Goal: Task Accomplishment & Management: Manage account settings

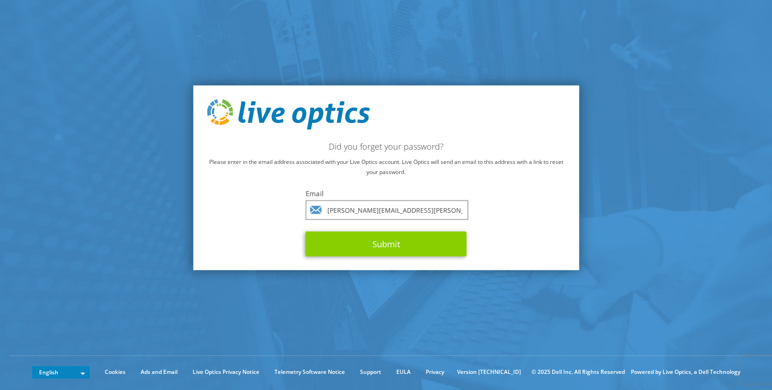
type input "[PERSON_NAME][EMAIL_ADDRESS][PERSON_NAME][DOMAIN_NAME]"
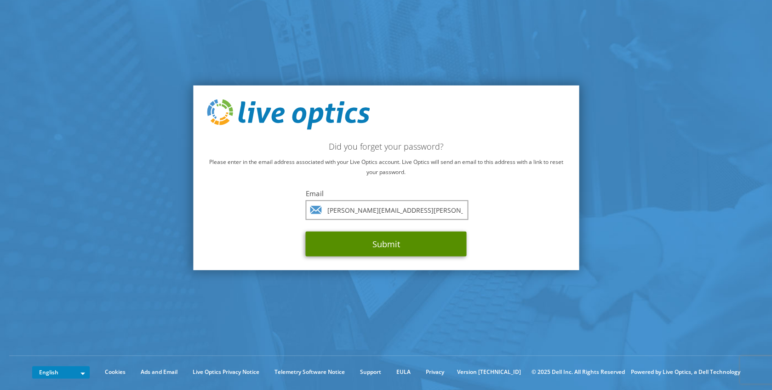
click at [384, 250] on button "Submit" at bounding box center [386, 243] width 161 height 25
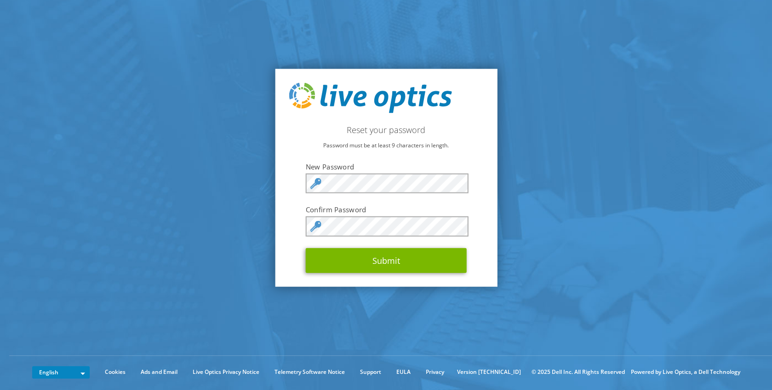
click at [480, 148] on p "Password must be at least 9 characters in length." at bounding box center [386, 145] width 195 height 10
click at [462, 140] on p "Password must be at least 9 characters in length." at bounding box center [386, 145] width 195 height 10
click at [463, 159] on div "Reset your password Password must be at least 9 characters in length. New Passw…" at bounding box center [386, 178] width 222 height 218
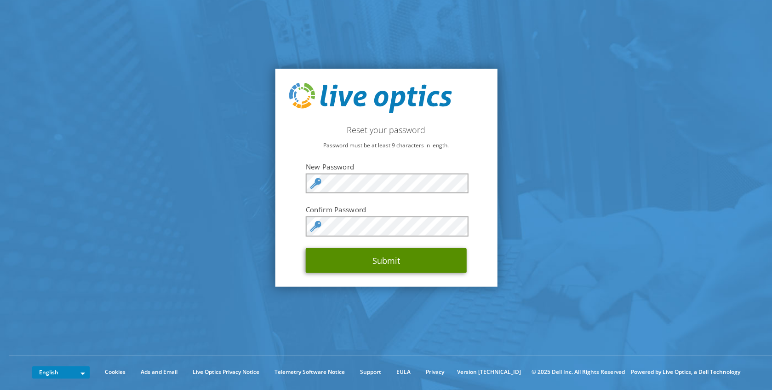
click at [389, 263] on button "Submit" at bounding box center [386, 259] width 161 height 25
